Goal: Communication & Community: Answer question/provide support

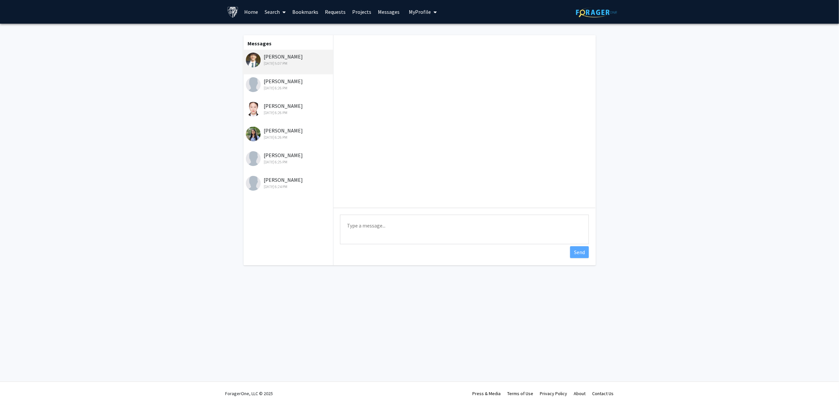
scroll to position [253, 0]
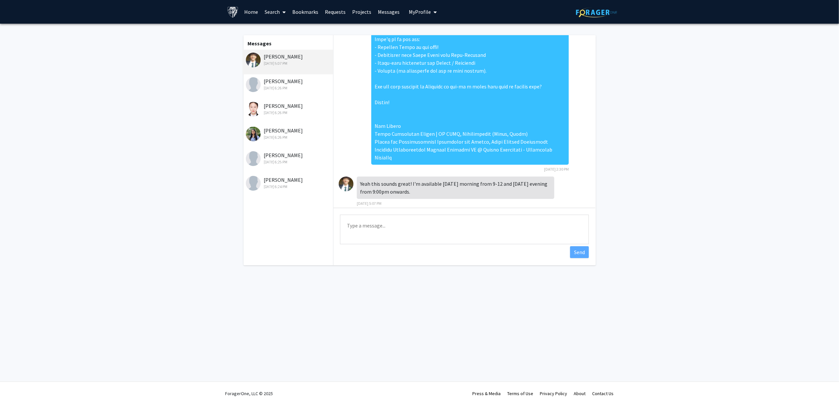
click at [421, 225] on textarea "Type a message" at bounding box center [464, 230] width 249 height 30
type textarea "Thanks"
click at [580, 254] on button "Send" at bounding box center [579, 252] width 19 height 12
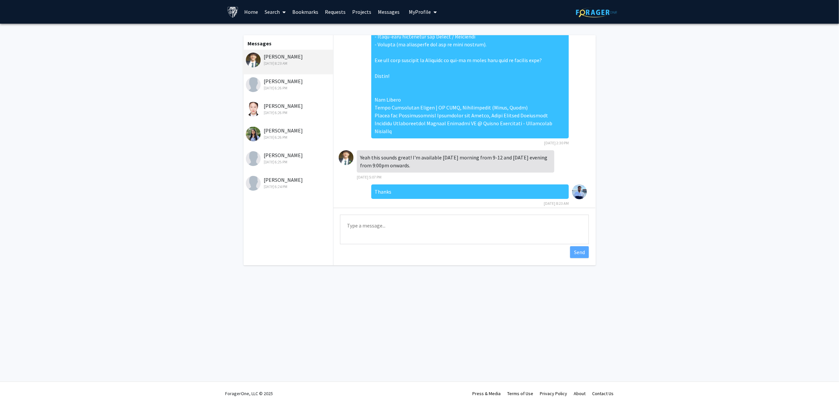
click at [348, 150] on img at bounding box center [346, 157] width 15 height 15
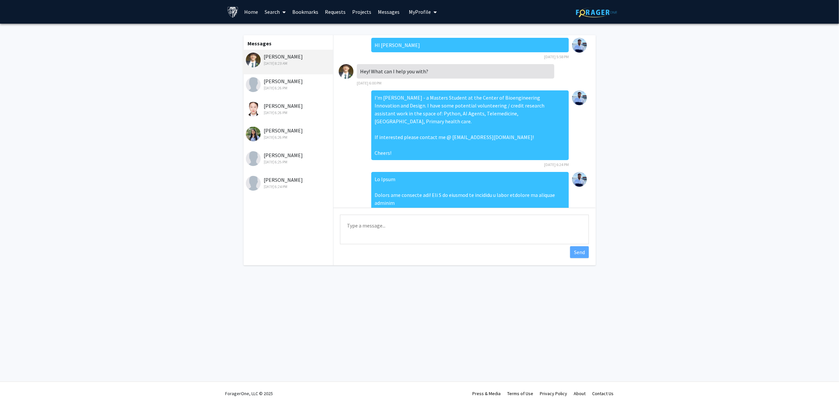
scroll to position [0, 0]
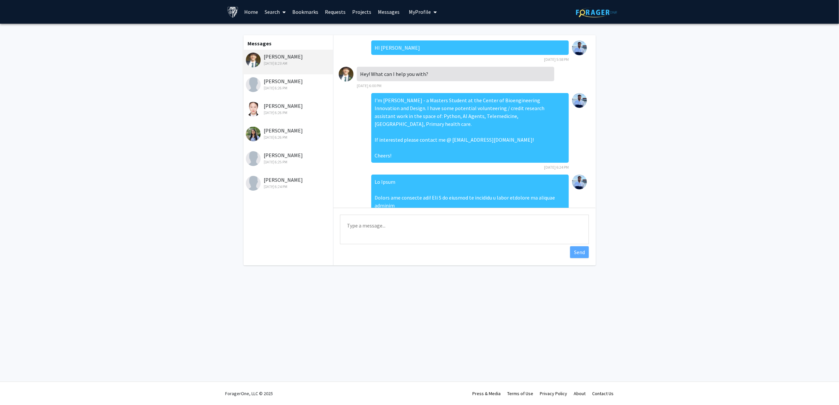
click at [257, 59] on img at bounding box center [253, 60] width 15 height 15
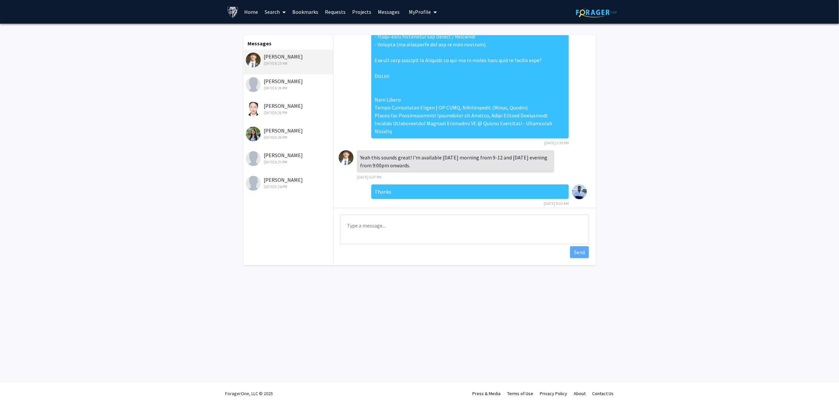
click at [402, 231] on textarea "Type a message" at bounding box center [464, 230] width 249 height 30
type textarea "Sent the Cal Invite!"
click at [584, 248] on button "Send" at bounding box center [579, 252] width 19 height 12
